Goal: Obtain resource: Obtain resource

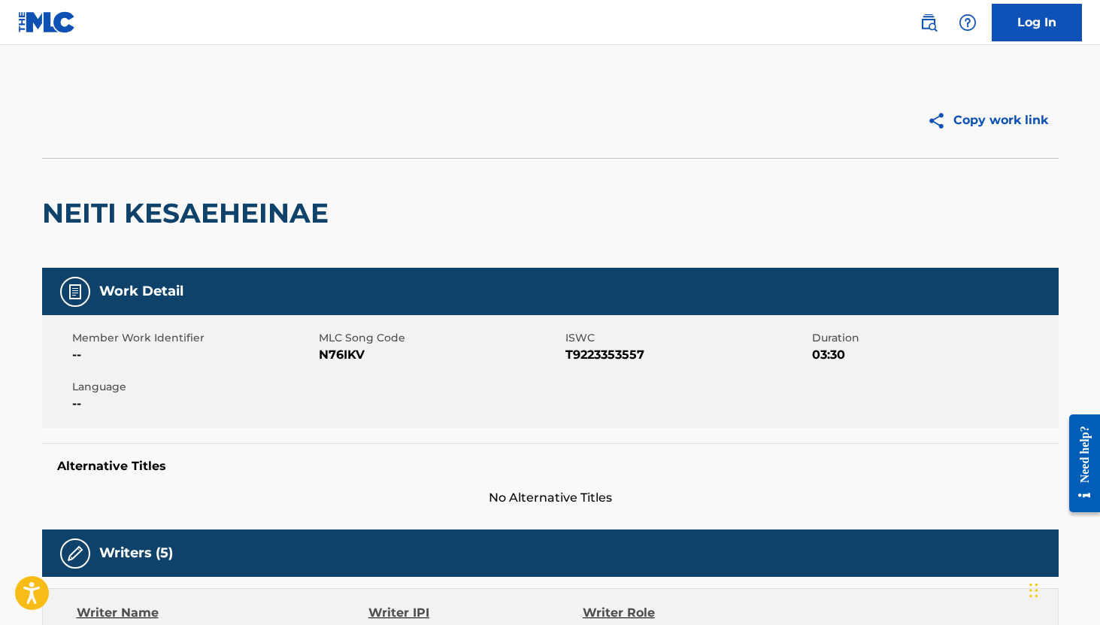
click at [615, 353] on span "T9223353557" at bounding box center [687, 355] width 243 height 18
copy span "T9223353557"
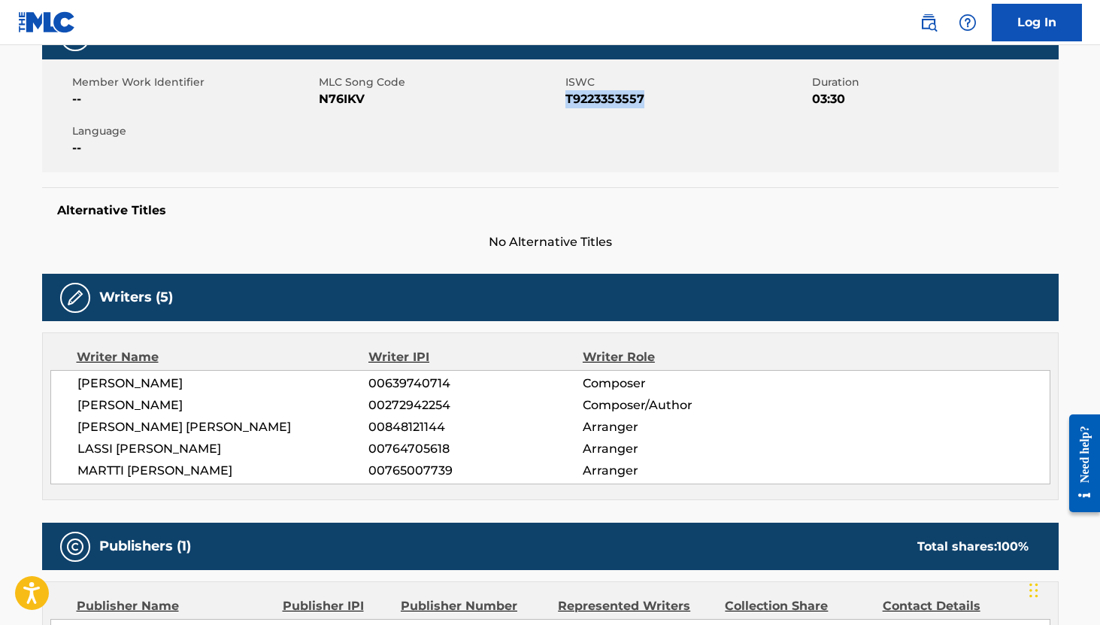
scroll to position [317, 0]
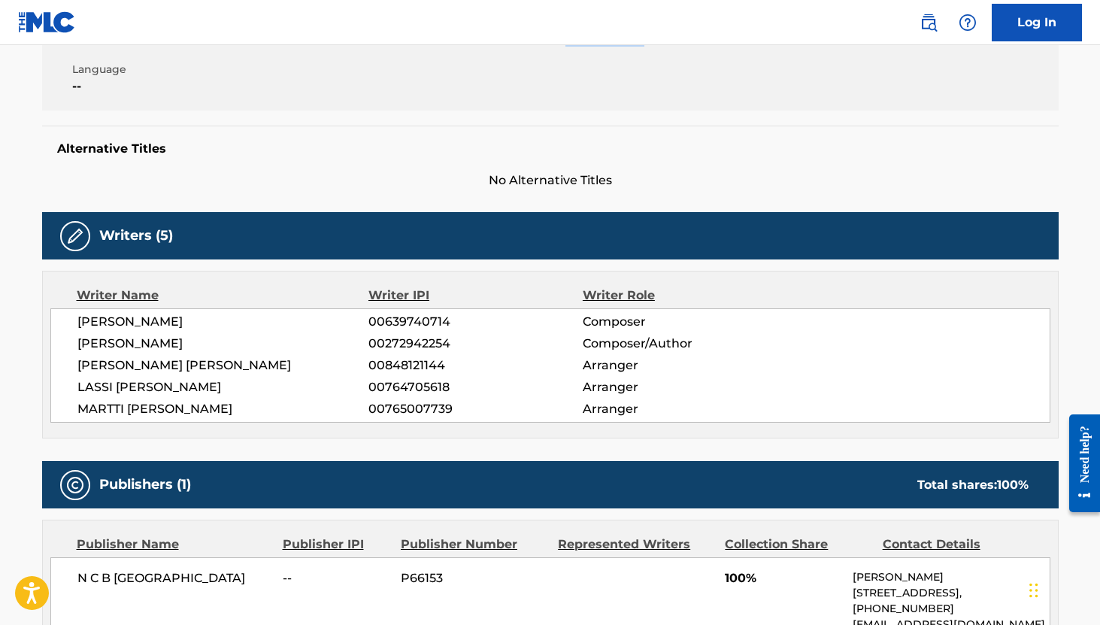
click at [423, 326] on span "00639740714" at bounding box center [476, 322] width 214 height 18
copy span "00639740714"
drag, startPoint x: 273, startPoint y: 348, endPoint x: 71, endPoint y: 344, distance: 202.4
click at [71, 344] on div "TAPIO HEIKKI OLAVI HEINILA 00639740714 Composer OLLI-PEKKA JUHANI SOMERO 002729…" at bounding box center [550, 365] width 1000 height 114
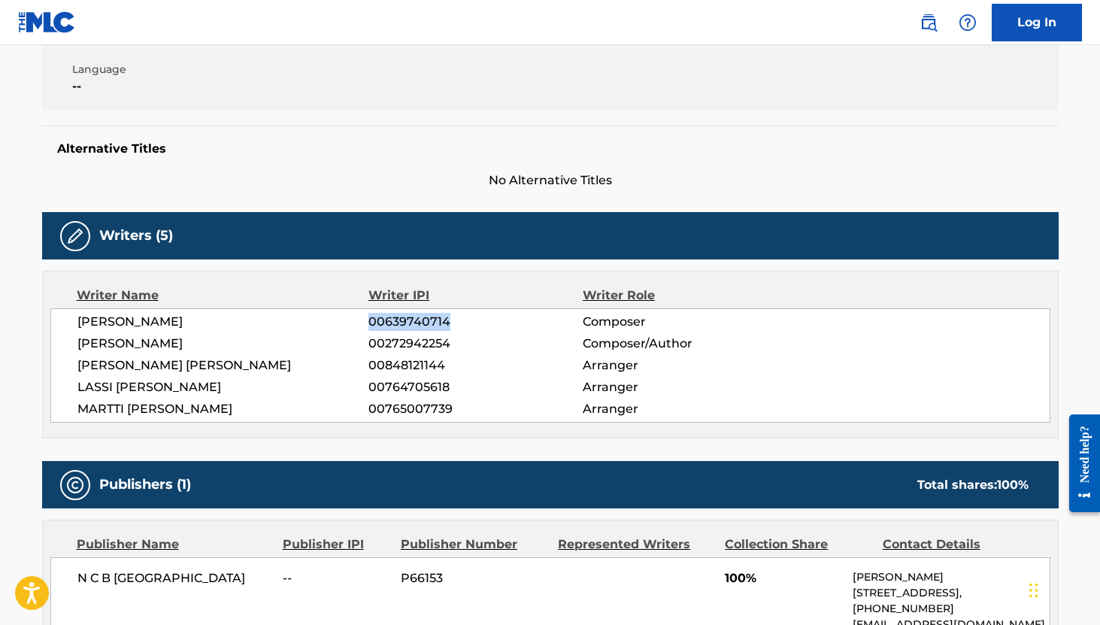
copy span "OLLI-PEKKA JUHANI SOMERO"
click at [415, 345] on span "00272942254" at bounding box center [476, 344] width 214 height 18
copy span "00272942254"
click at [431, 361] on span "00848121144" at bounding box center [476, 366] width 214 height 18
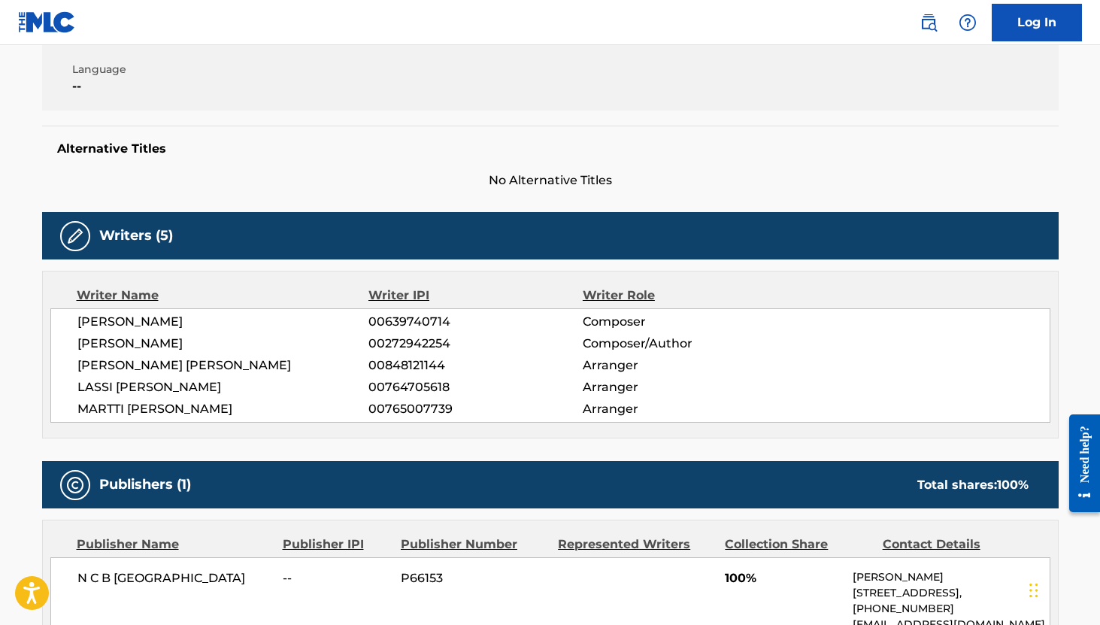
click at [431, 361] on span "00848121144" at bounding box center [476, 366] width 214 height 18
copy span "00848121144"
click at [428, 389] on span "00764705618" at bounding box center [476, 387] width 214 height 18
copy span "00764705618"
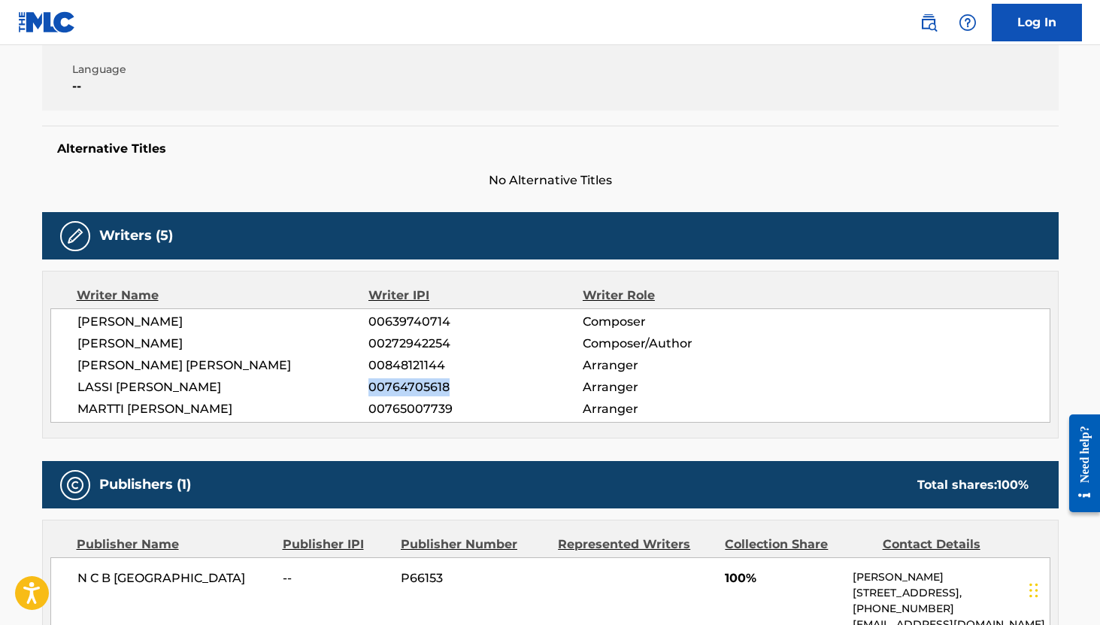
drag, startPoint x: 256, startPoint y: 383, endPoint x: 65, endPoint y: 378, distance: 190.3
click at [65, 378] on div "TAPIO HEIKKI OLAVI HEINILA 00639740714 Composer OLLI-PEKKA JUHANI SOMERO 002729…" at bounding box center [550, 365] width 1000 height 114
copy span "LASSI SANTERI KAARESMAA"
click at [429, 409] on span "00765007739" at bounding box center [476, 409] width 214 height 18
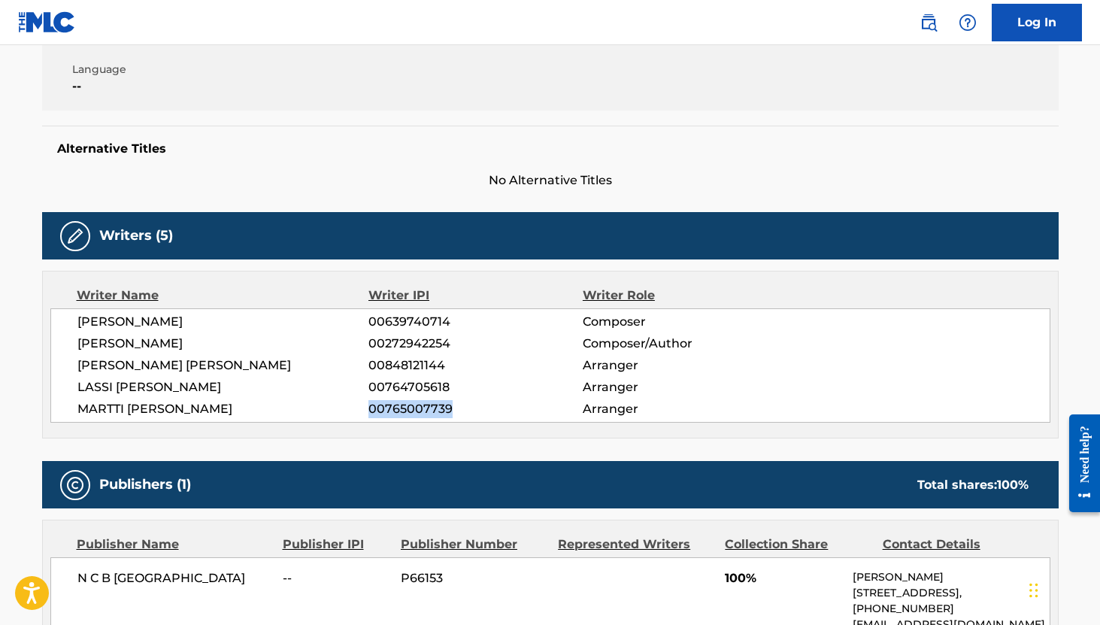
copy span "00765007739"
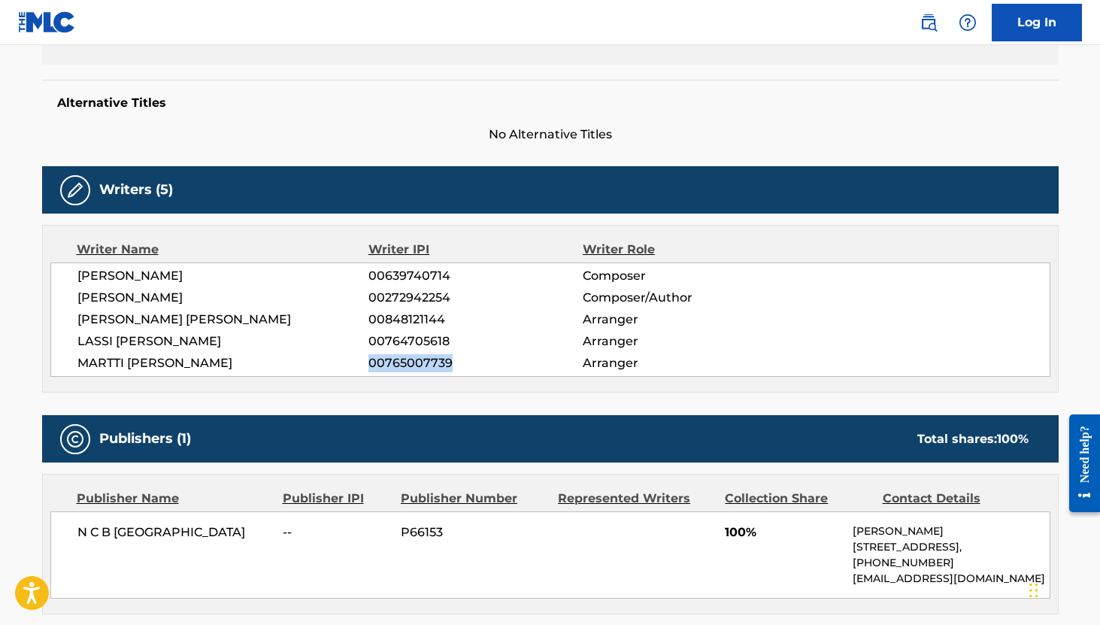
scroll to position [428, 0]
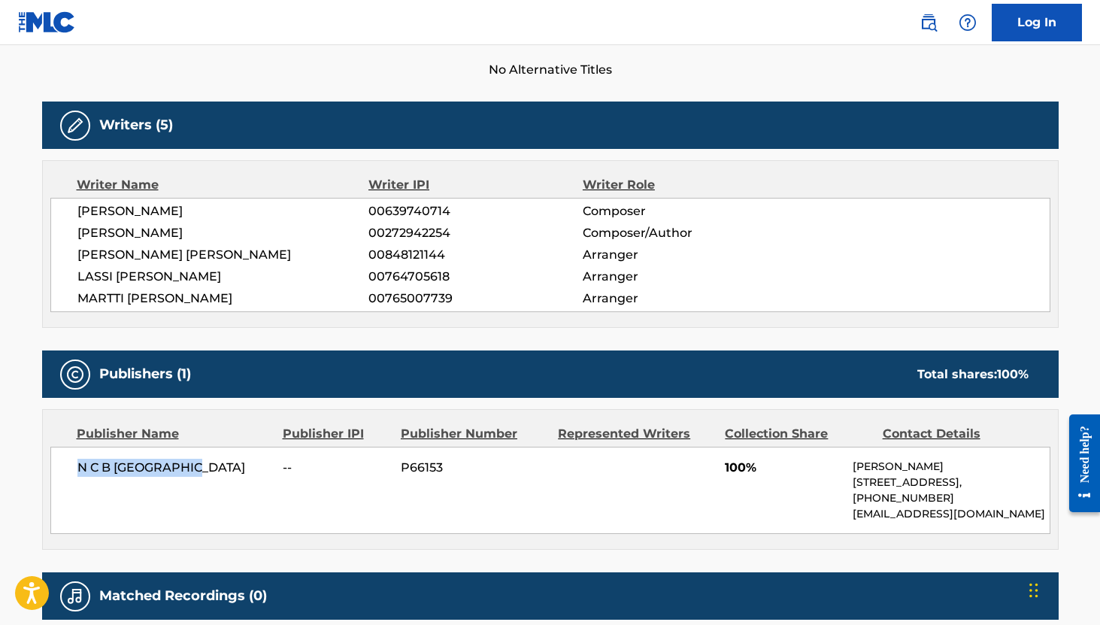
drag, startPoint x: 201, startPoint y: 470, endPoint x: 80, endPoint y: 469, distance: 121.1
click at [80, 469] on span "N C B SCANDINAVIA" at bounding box center [174, 468] width 195 height 18
copy span "N C B SCANDINAVIA"
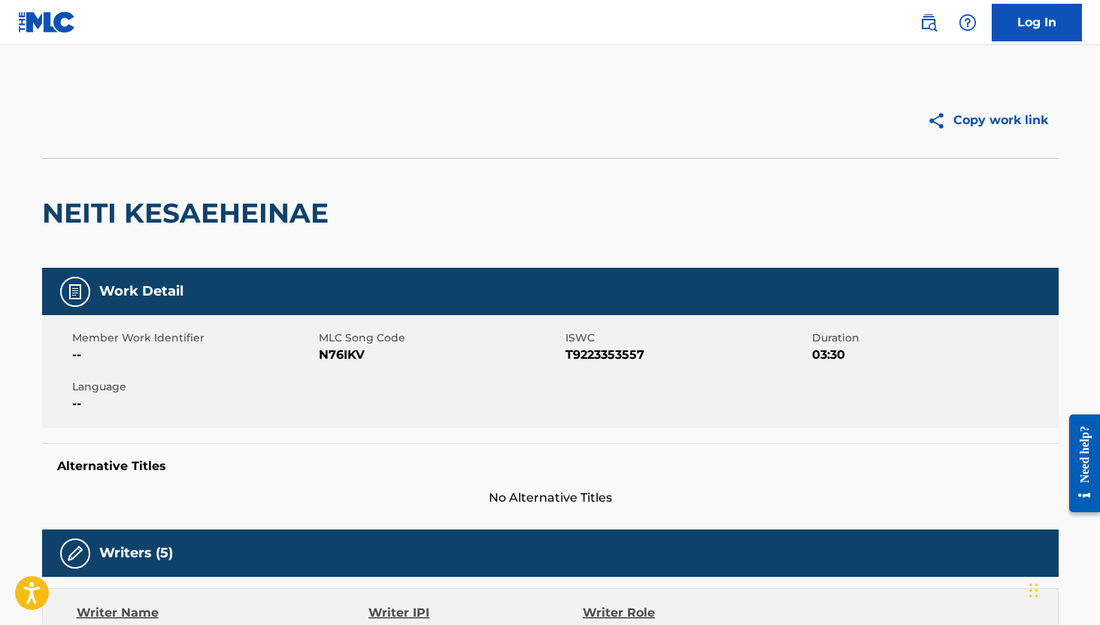
click at [347, 357] on span "N76IKV" at bounding box center [440, 355] width 243 height 18
copy span "N76IKV"
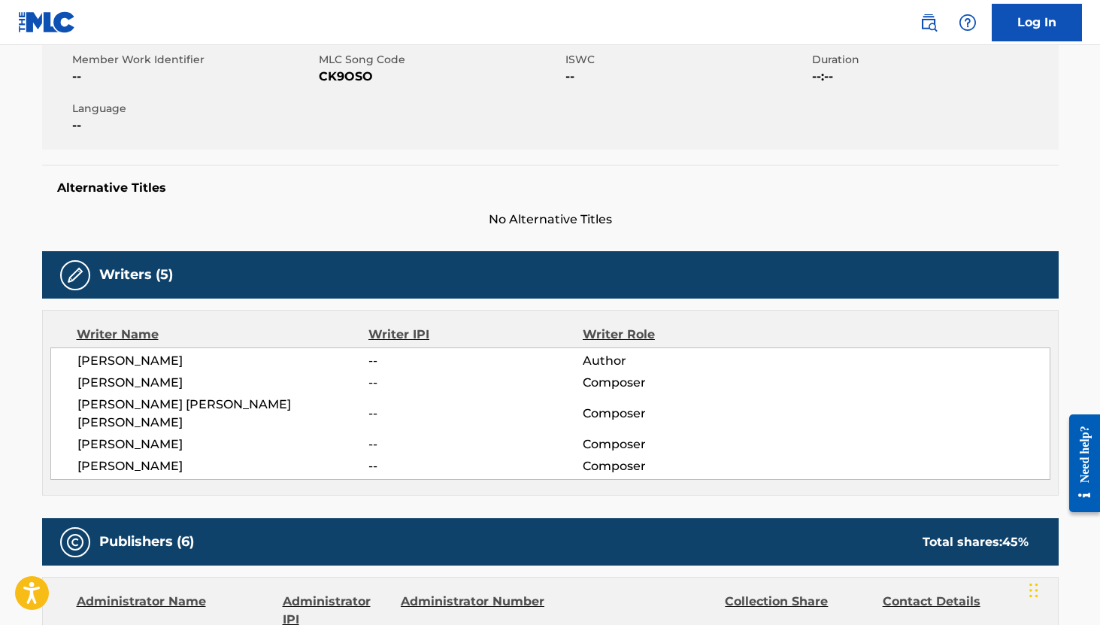
scroll to position [186, 0]
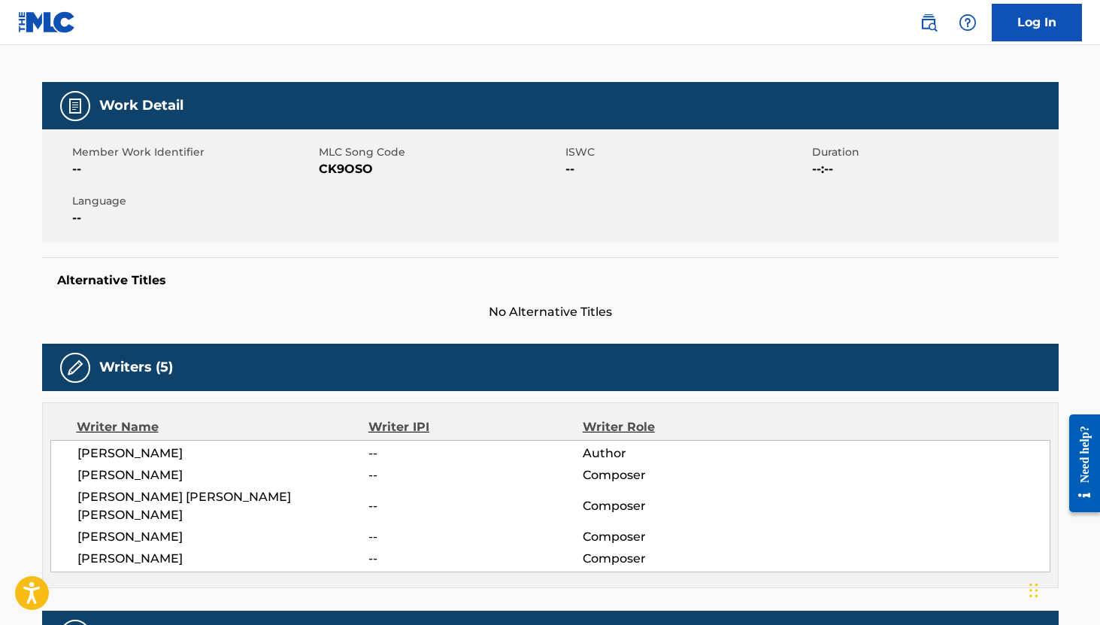
click at [341, 168] on span "CK9OSO" at bounding box center [440, 169] width 243 height 18
copy span "CK9OSO"
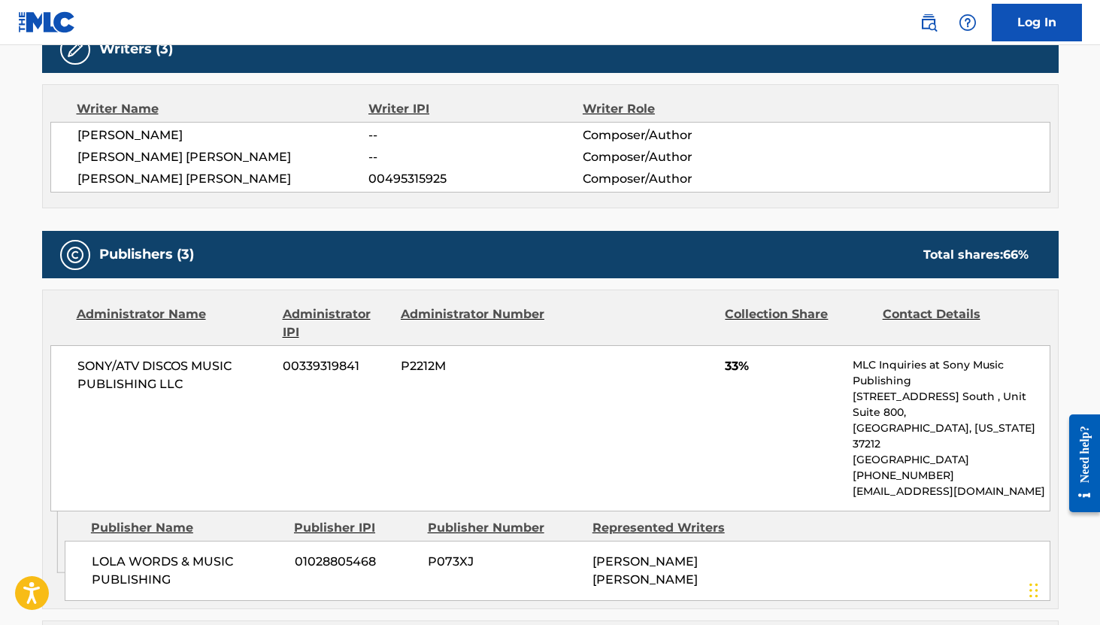
scroll to position [467, 0]
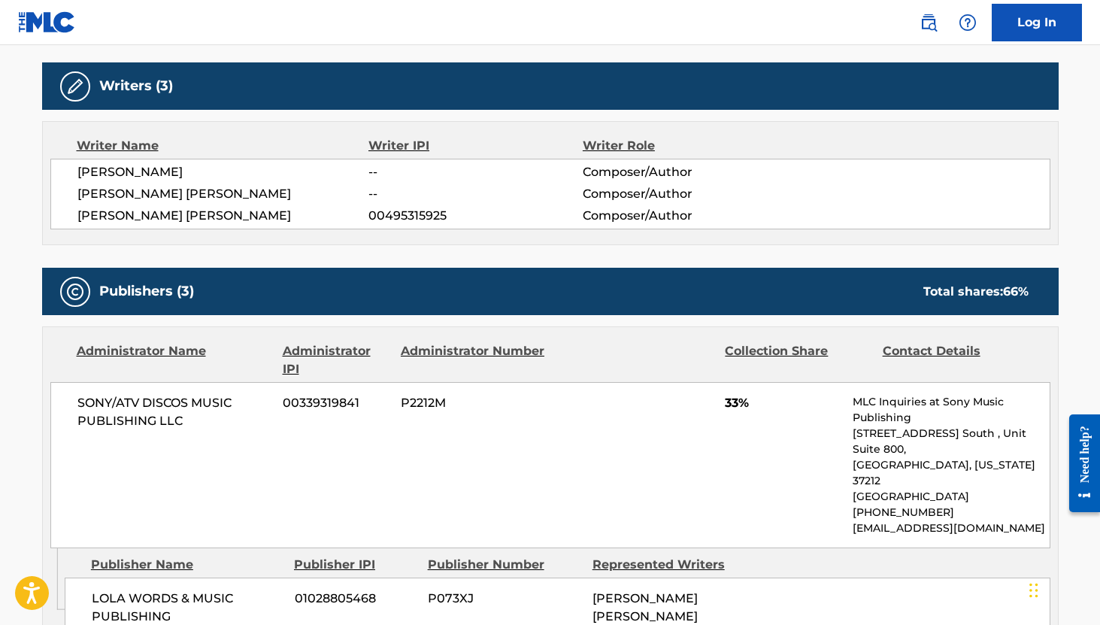
click at [396, 217] on span "00495315925" at bounding box center [476, 216] width 214 height 18
copy span "00495315925"
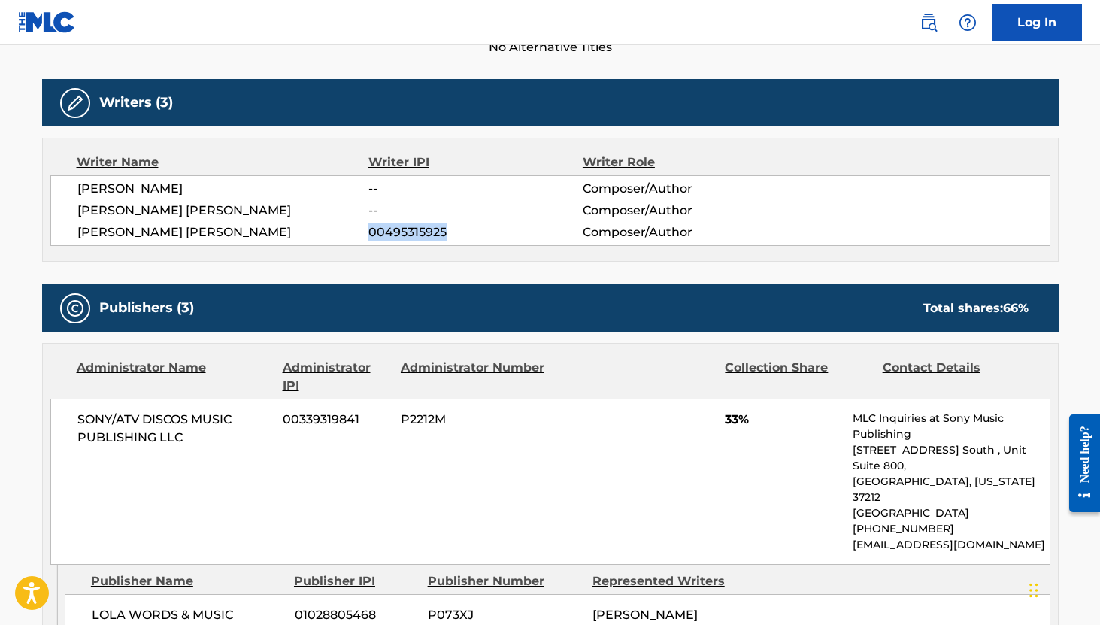
scroll to position [0, 0]
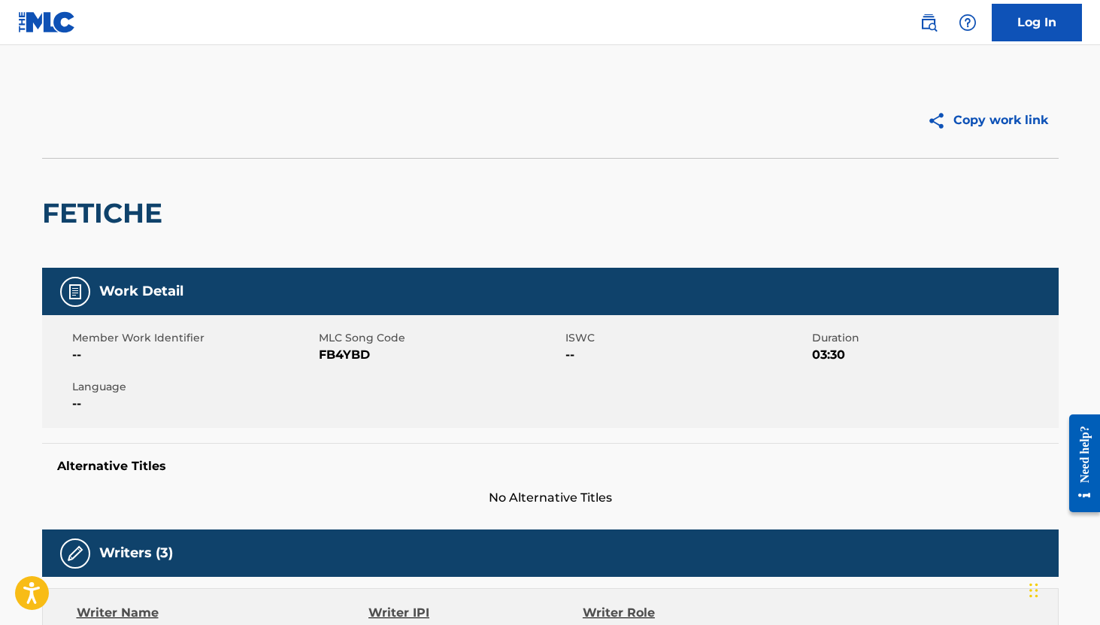
click at [347, 356] on span "FB4YBD" at bounding box center [440, 355] width 243 height 18
copy span "FB4YBD"
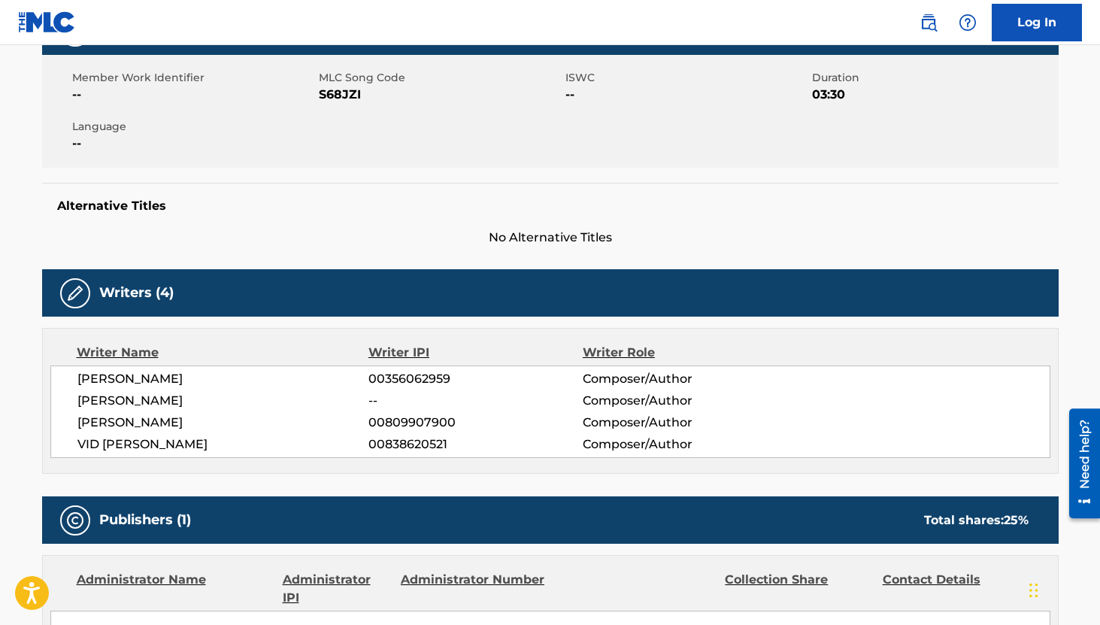
scroll to position [317, 0]
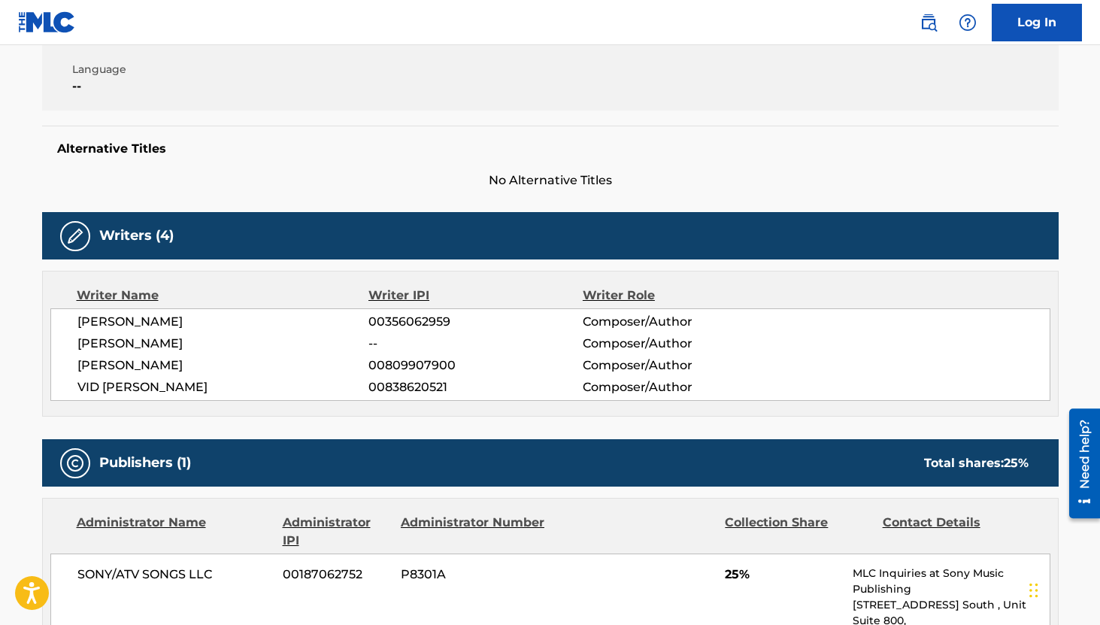
click at [426, 323] on span "00356062959" at bounding box center [476, 322] width 214 height 18
copy span "00356062959"
click at [432, 364] on span "00809907900" at bounding box center [476, 366] width 214 height 18
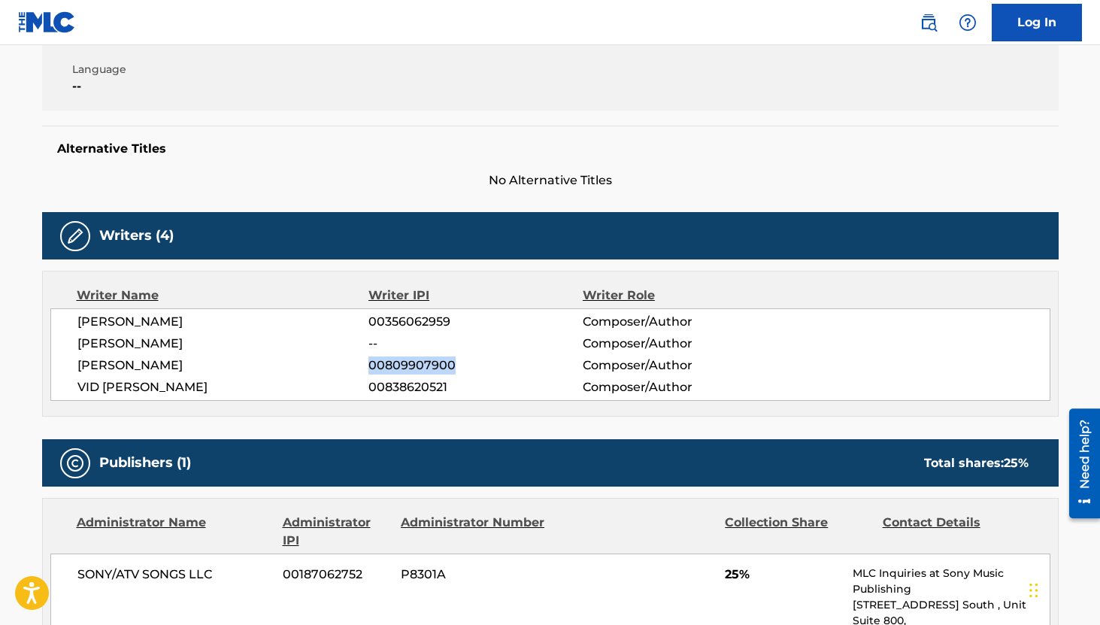
copy span "00809907900"
click at [404, 385] on span "00838620521" at bounding box center [476, 387] width 214 height 18
copy span "00838620521"
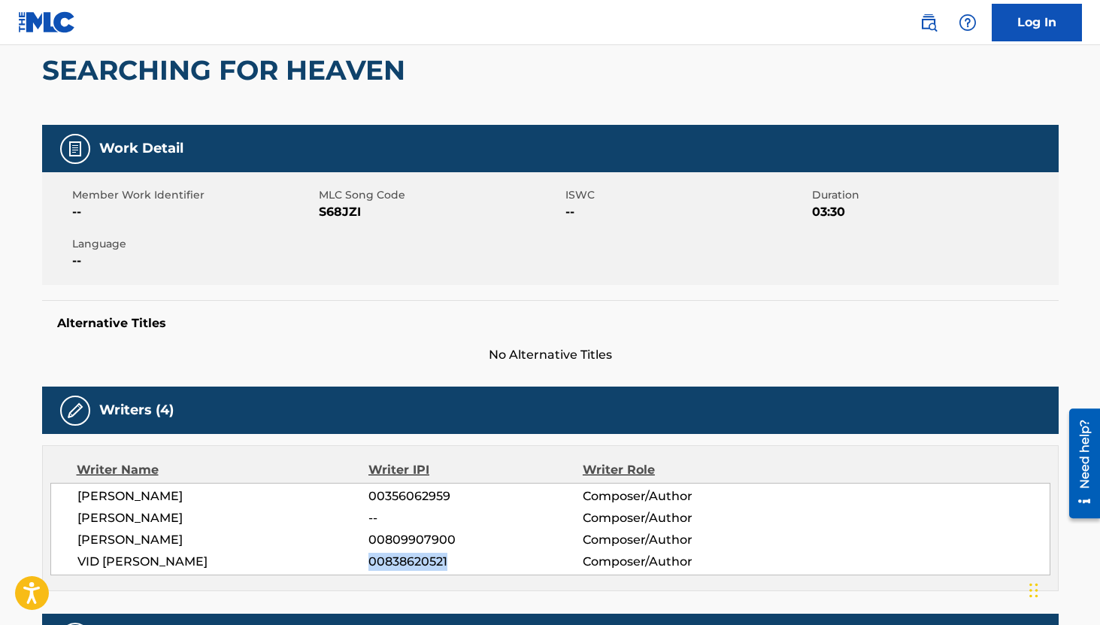
scroll to position [335, 0]
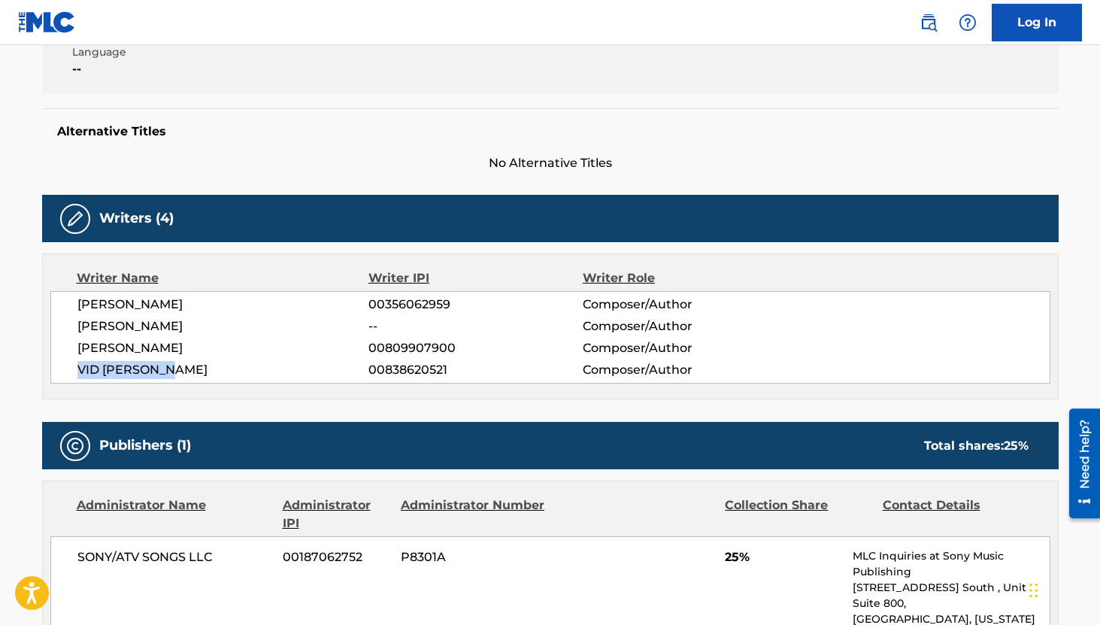
drag, startPoint x: 182, startPoint y: 377, endPoint x: 77, endPoint y: 361, distance: 106.5
click at [77, 361] on span "VID VUCENOVIC" at bounding box center [223, 370] width 292 height 18
copy span "VID VUCENOVIC"
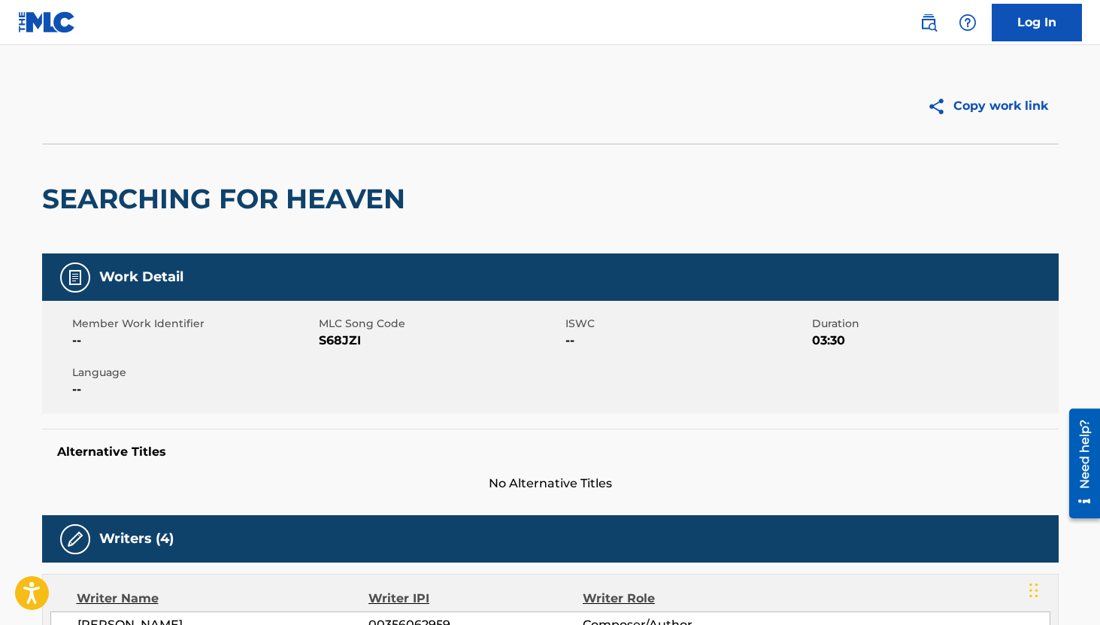
scroll to position [0, 0]
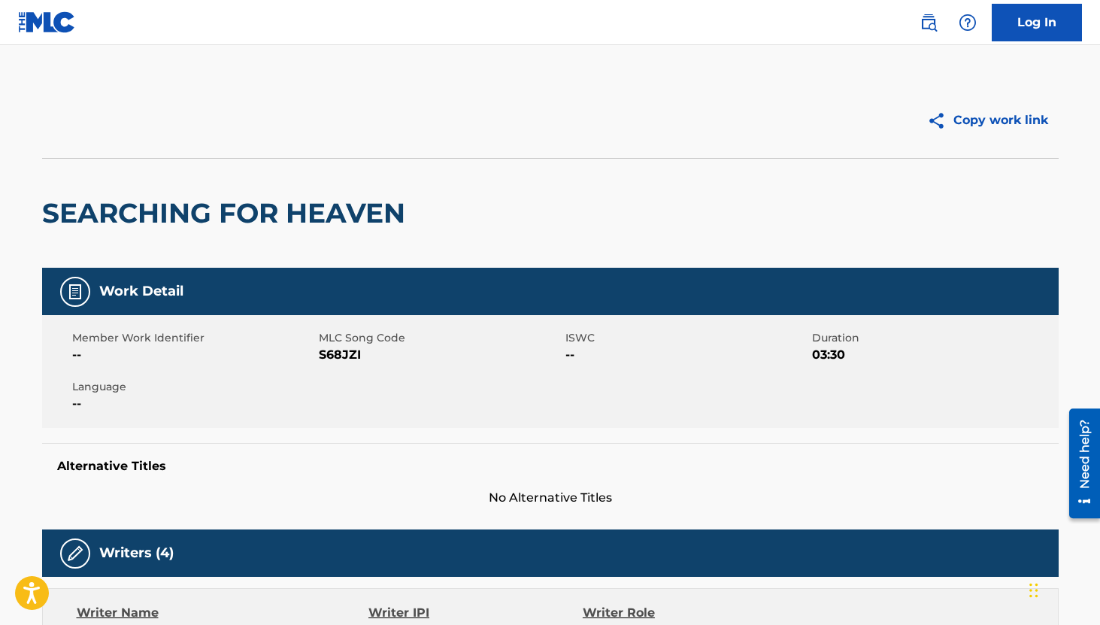
click at [335, 360] on span "S68JZI" at bounding box center [440, 355] width 243 height 18
copy span "S68JZI"
